Goal: Navigation & Orientation: Find specific page/section

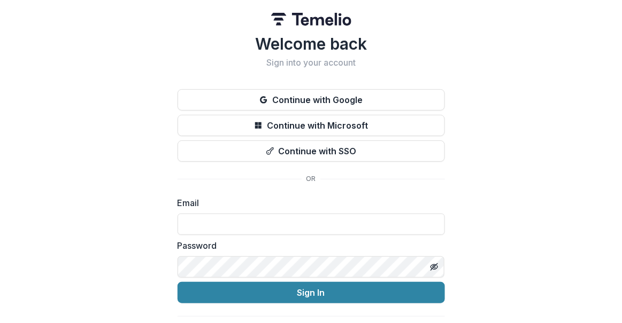
click at [0, 323] on com-1password-button at bounding box center [0, 323] width 0 height 0
type input "**********"
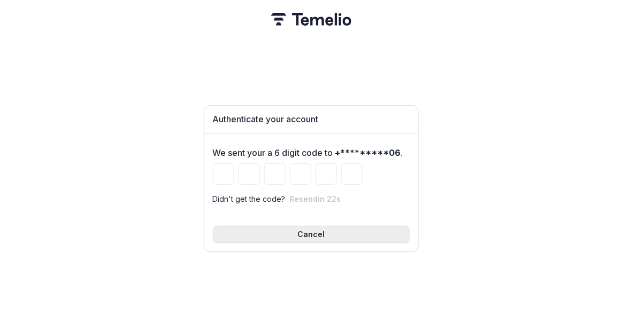
type input "*"
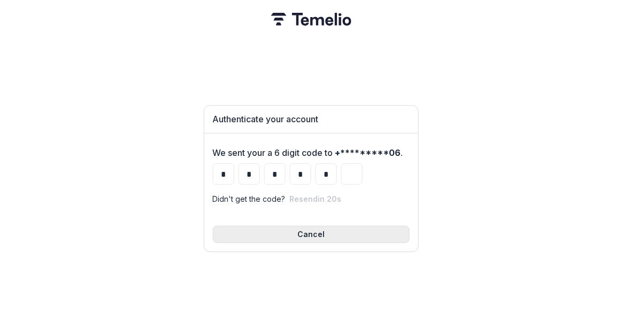
type input "*"
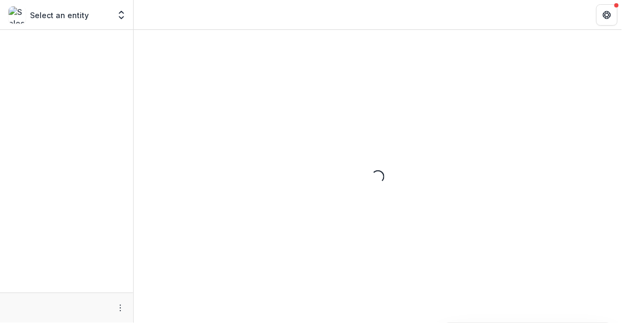
click at [91, 9] on div "Select an entity" at bounding box center [59, 14] width 101 height 17
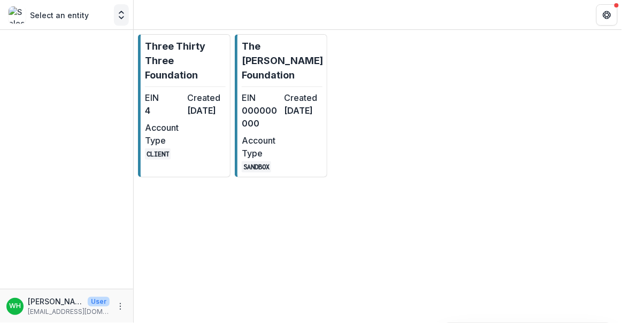
click at [123, 14] on icon "Open entity switcher" at bounding box center [121, 15] width 11 height 11
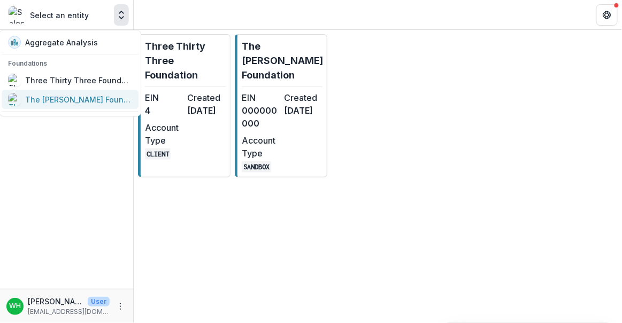
click at [94, 97] on div "The [PERSON_NAME] Foundation" at bounding box center [78, 99] width 107 height 11
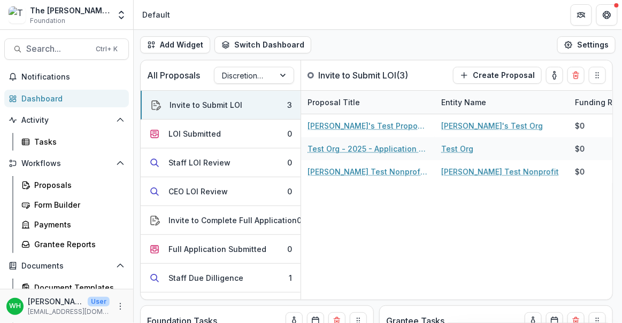
click at [409, 22] on header "Default" at bounding box center [378, 14] width 488 height 29
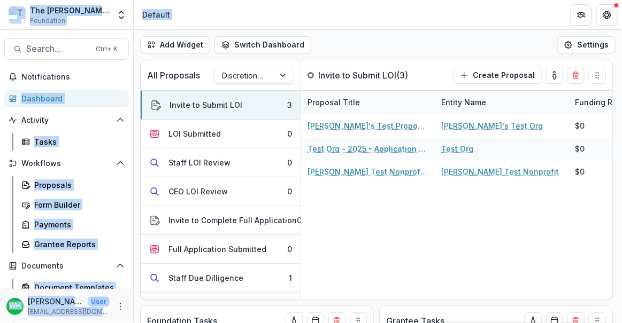
drag, startPoint x: 363, startPoint y: 49, endPoint x: 294, endPoint y: 28, distance: 72.0
click at [0, 18] on div "The [PERSON_NAME] Foundation Foundation Aggregate Analysis Foundations Three Th…" at bounding box center [311, 161] width 622 height 323
click at [504, 30] on div "Add Widget Switch Dashboard Default New Dashboard Settings" at bounding box center [378, 45] width 488 height 30
click at [453, 12] on header "Default" at bounding box center [378, 14] width 488 height 29
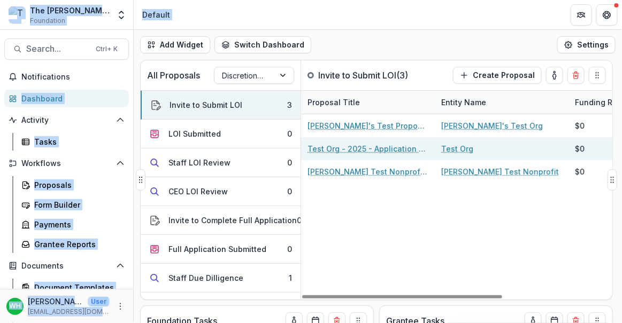
drag, startPoint x: 622, startPoint y: 207, endPoint x: 385, endPoint y: 149, distance: 243.7
click at [618, 287] on div "The [PERSON_NAME] Foundation Foundation Aggregate Analysis Foundations Three Th…" at bounding box center [311, 161] width 622 height 323
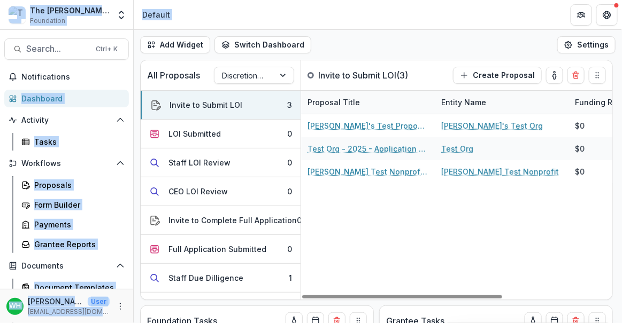
click at [423, 23] on header "Default" at bounding box center [378, 14] width 488 height 29
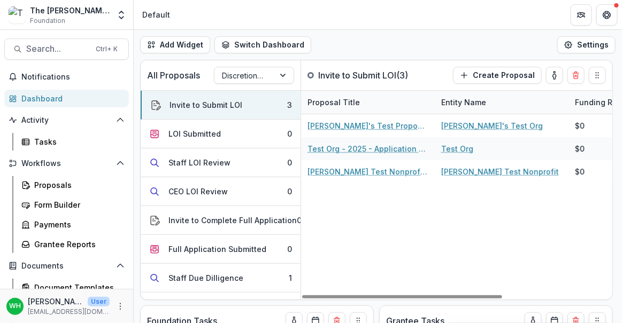
click at [423, 24] on header "Default" at bounding box center [378, 14] width 488 height 29
